Goal: Task Accomplishment & Management: Complete application form

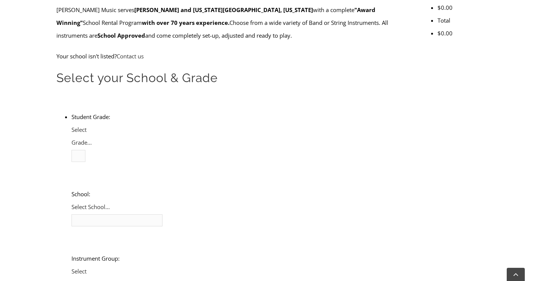
scroll to position [282, 0]
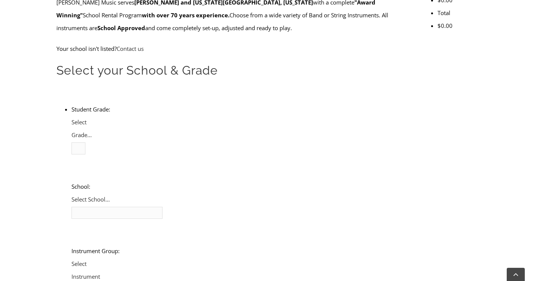
click at [142, 103] on li "Student Grade: 3 4 5 6 7 8 9 10 11 12 Select Grade... School: [GEOGRAPHIC_DATA]…" at bounding box center [238, 212] width 334 height 219
click at [92, 118] on span "Select Grade..." at bounding box center [81, 128] width 20 height 20
click at [87, 154] on li "3" at bounding box center [87, 160] width 0 height 13
type input "nottin"
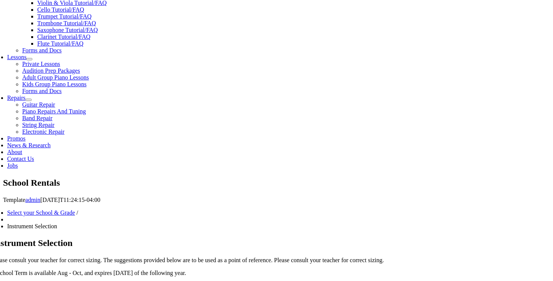
scroll to position [374, 0]
